Goal: Information Seeking & Learning: Check status

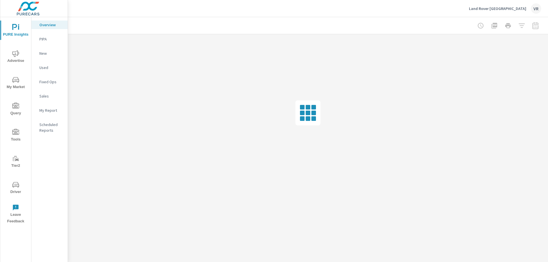
click at [14, 186] on icon "nav menu" at bounding box center [15, 184] width 7 height 7
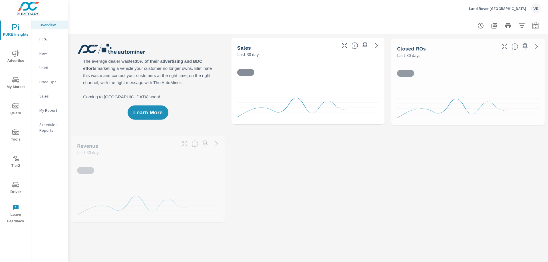
click at [15, 183] on icon "nav menu" at bounding box center [15, 184] width 7 height 7
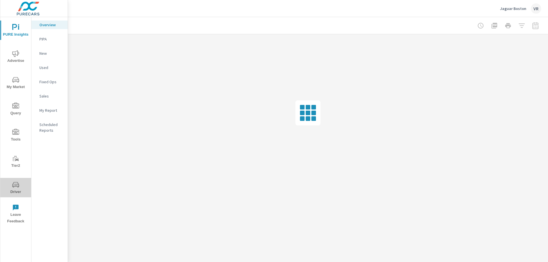
click at [15, 182] on icon "nav menu" at bounding box center [15, 184] width 7 height 7
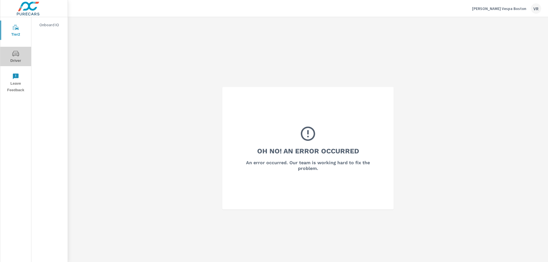
click at [21, 53] on span "Driver" at bounding box center [15, 57] width 27 height 14
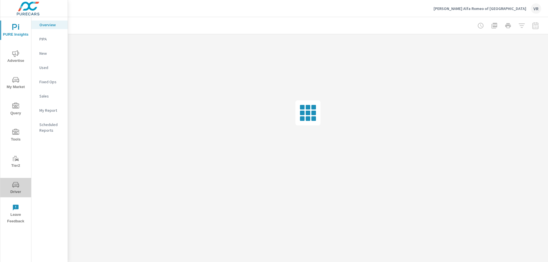
click at [21, 183] on span "Driver" at bounding box center [15, 188] width 27 height 14
click at [17, 185] on icon "nav menu" at bounding box center [15, 185] width 3 height 0
click at [15, 185] on icon "nav menu" at bounding box center [15, 184] width 7 height 7
click at [17, 184] on icon "nav menu" at bounding box center [15, 184] width 7 height 7
click at [20, 182] on span "Driver" at bounding box center [15, 188] width 27 height 14
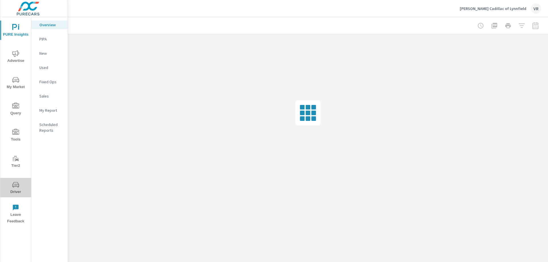
click at [15, 192] on span "Driver" at bounding box center [15, 188] width 27 height 14
click at [16, 184] on icon "nav menu" at bounding box center [15, 184] width 7 height 5
click at [21, 186] on span "Driver" at bounding box center [15, 188] width 27 height 14
click at [16, 180] on button "Driver" at bounding box center [15, 187] width 31 height 19
click at [13, 191] on span "Driver" at bounding box center [15, 188] width 27 height 14
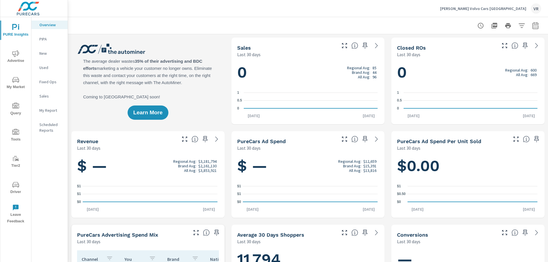
scroll to position [0, 0]
click at [17, 189] on span "Driver" at bounding box center [15, 188] width 27 height 14
